Goal: Check status: Check status

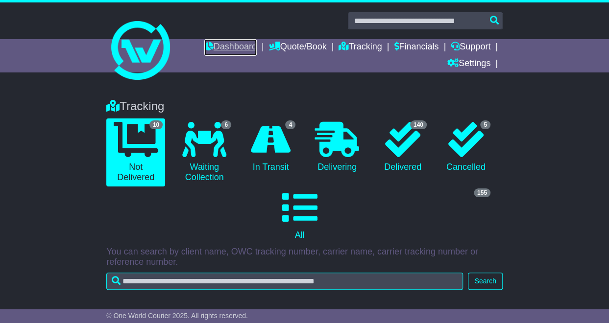
drag, startPoint x: 0, startPoint y: 0, endPoint x: 225, endPoint y: 44, distance: 229.6
click at [225, 44] on link "Dashboard" at bounding box center [230, 47] width 52 height 17
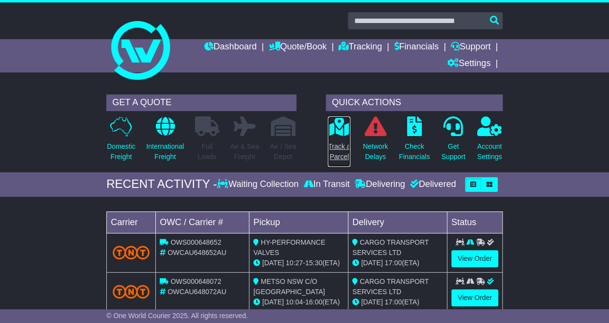
click at [342, 142] on p "Track a Parcel" at bounding box center [339, 152] width 23 height 21
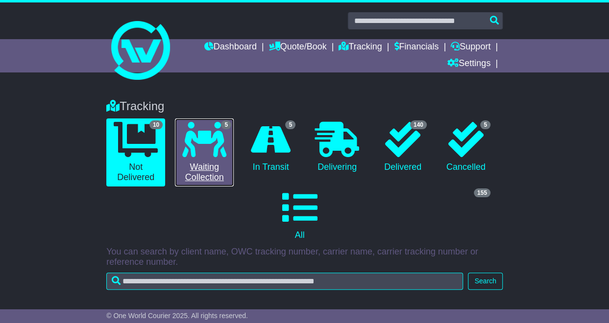
click at [220, 147] on icon at bounding box center [204, 139] width 44 height 35
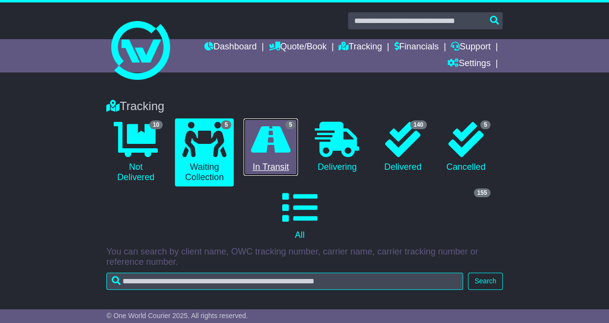
click at [278, 153] on icon at bounding box center [271, 139] width 40 height 35
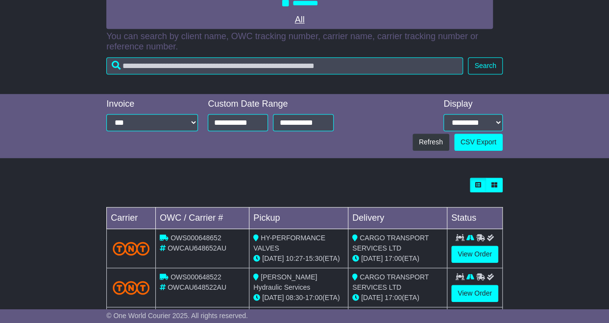
scroll to position [350, 0]
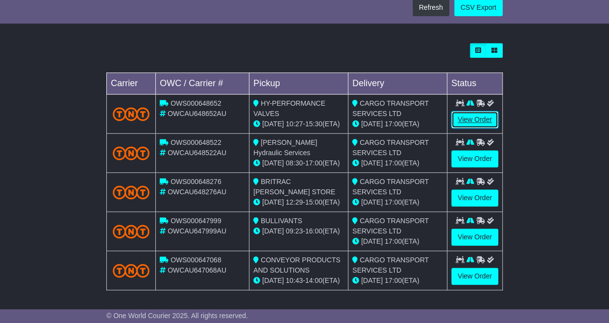
click at [490, 123] on link "View Order" at bounding box center [474, 119] width 47 height 17
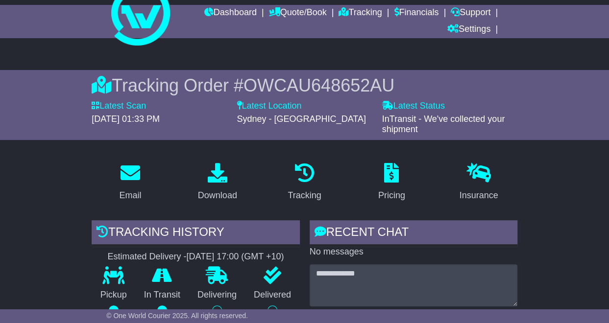
scroll to position [49, 0]
